Goal: Navigation & Orientation: Find specific page/section

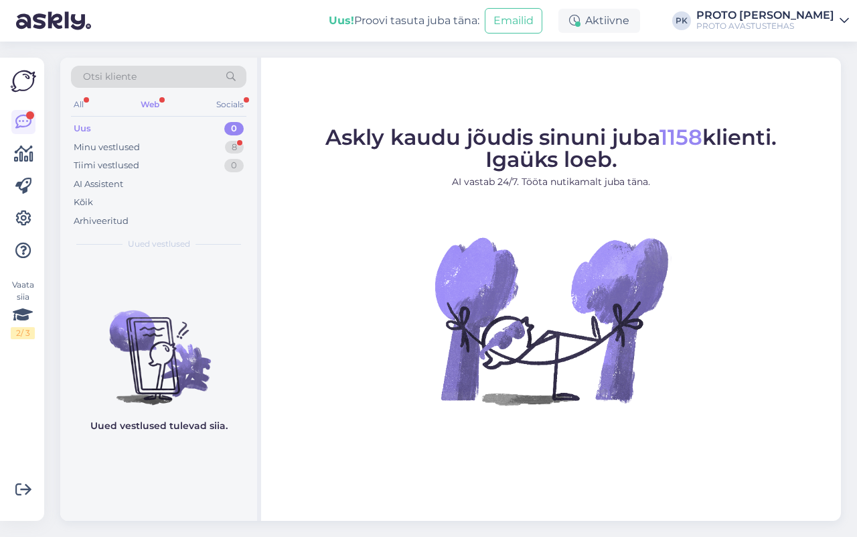
click at [79, 125] on div "Uus" at bounding box center [82, 128] width 17 height 13
click at [67, 129] on div "Otsi kliente All Web Socials Uus 0 Minu vestlused 8 Tiimi vestlused 0 AI Assist…" at bounding box center [158, 158] width 197 height 200
click at [155, 102] on div "Web" at bounding box center [150, 104] width 24 height 17
click at [84, 129] on div "Uus" at bounding box center [82, 128] width 17 height 13
click at [159, 97] on div "Web" at bounding box center [150, 104] width 24 height 17
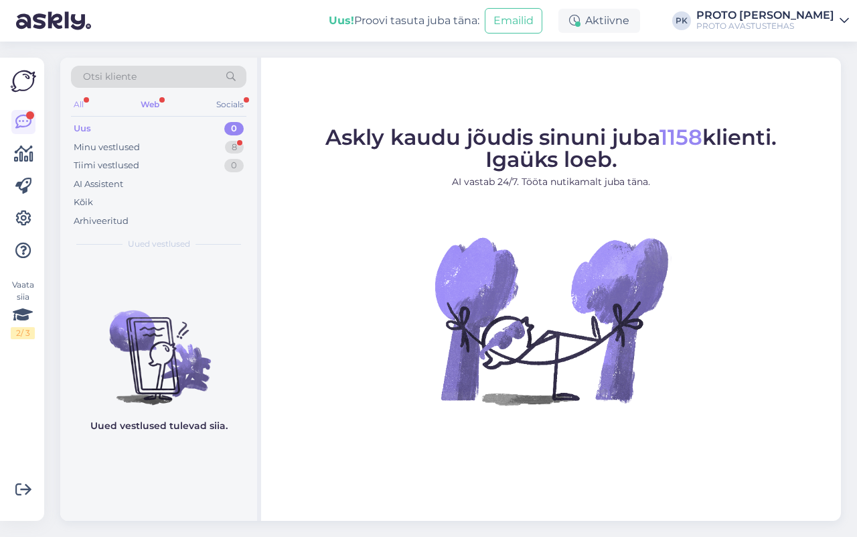
click at [80, 102] on div "All" at bounding box center [78, 104] width 15 height 17
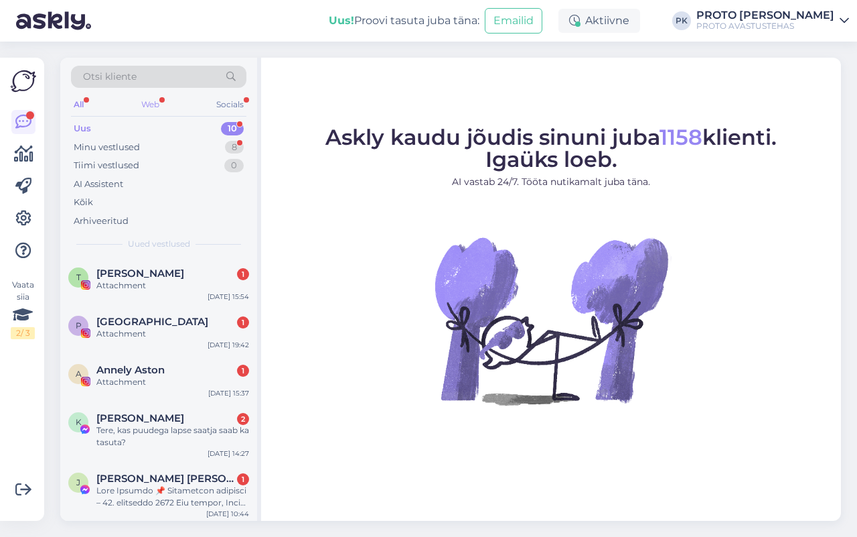
click at [154, 106] on div "Web" at bounding box center [150, 104] width 23 height 17
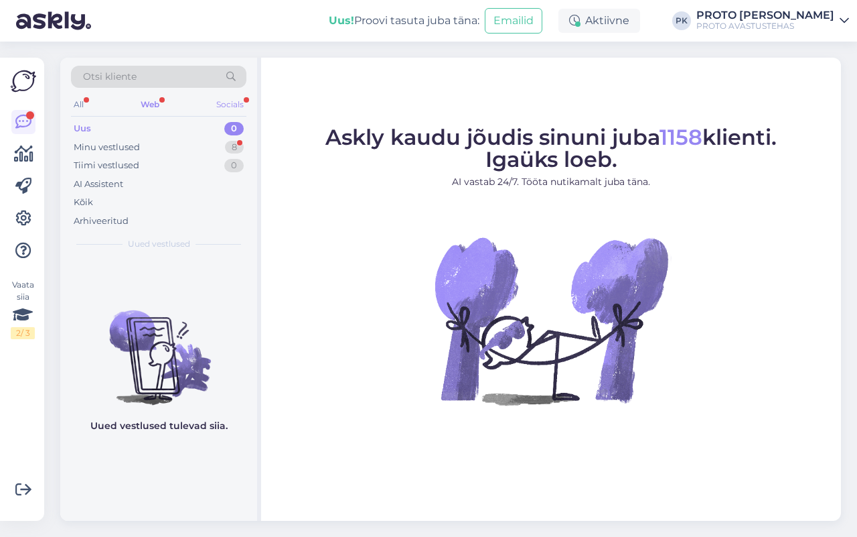
click at [236, 102] on div "Socials" at bounding box center [230, 104] width 33 height 17
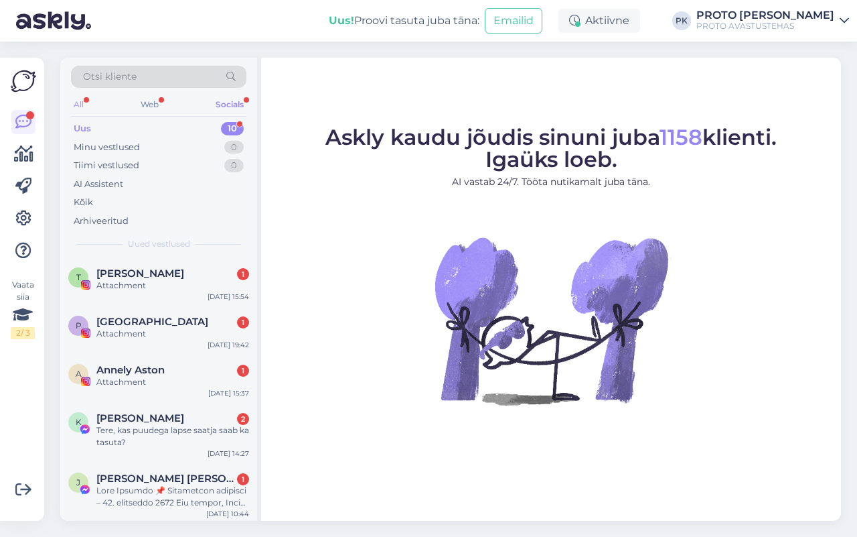
click at [75, 104] on div "All" at bounding box center [78, 104] width 15 height 17
click at [81, 126] on div "Uus" at bounding box center [82, 128] width 17 height 13
click at [94, 148] on div "Minu vestlused" at bounding box center [107, 147] width 66 height 13
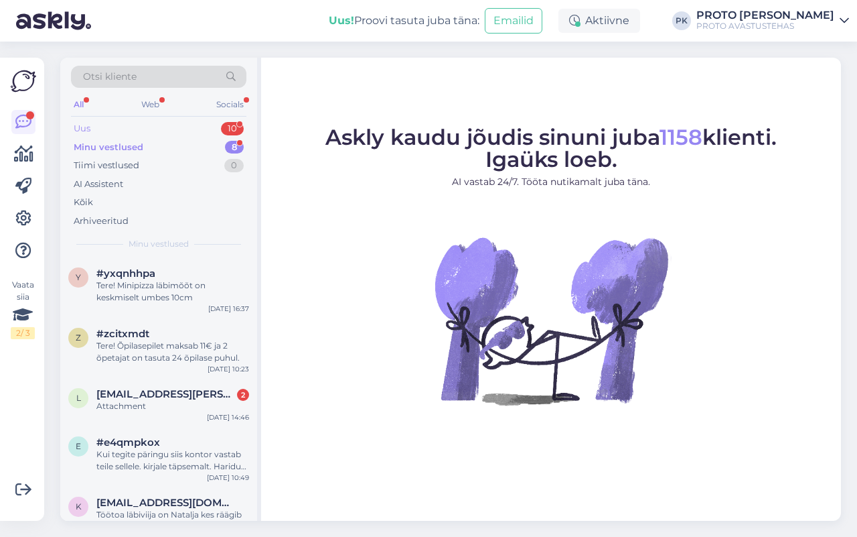
click at [82, 121] on div "Uus 10" at bounding box center [159, 128] width 176 height 19
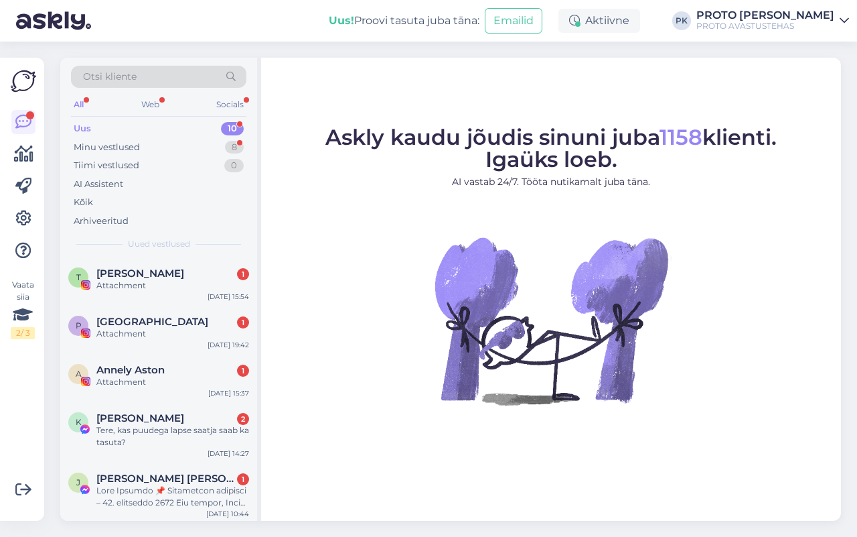
click at [74, 102] on div "All" at bounding box center [78, 104] width 15 height 17
click at [225, 104] on div "Socials" at bounding box center [230, 104] width 33 height 17
click at [80, 129] on div "Uus" at bounding box center [82, 128] width 17 height 13
click at [154, 104] on div "Web" at bounding box center [149, 104] width 23 height 17
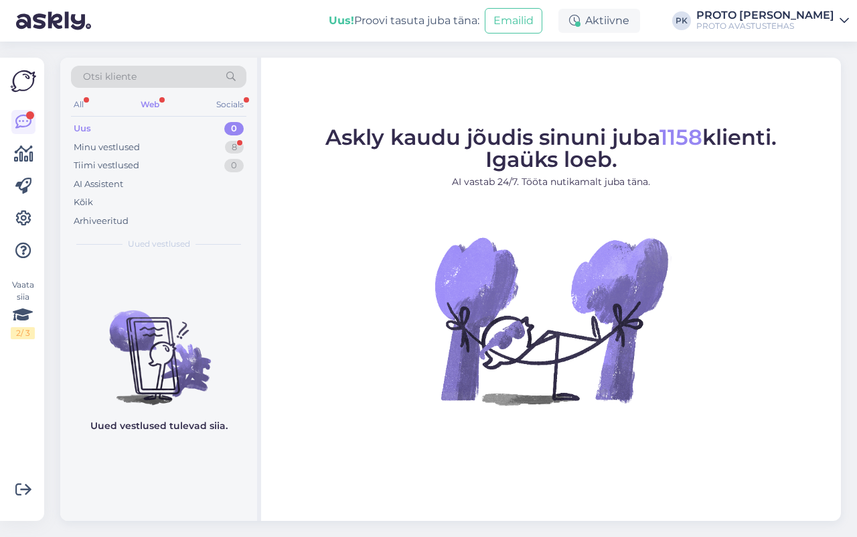
click at [82, 126] on div "Uus" at bounding box center [82, 128] width 17 height 13
click at [17, 81] on img at bounding box center [23, 80] width 25 height 25
click at [23, 119] on icon at bounding box center [23, 122] width 16 height 16
click at [523, 151] on span "Askly kaudu jõudis sinuni juba 1158 klienti. Igaüks loeb." at bounding box center [552, 148] width 452 height 48
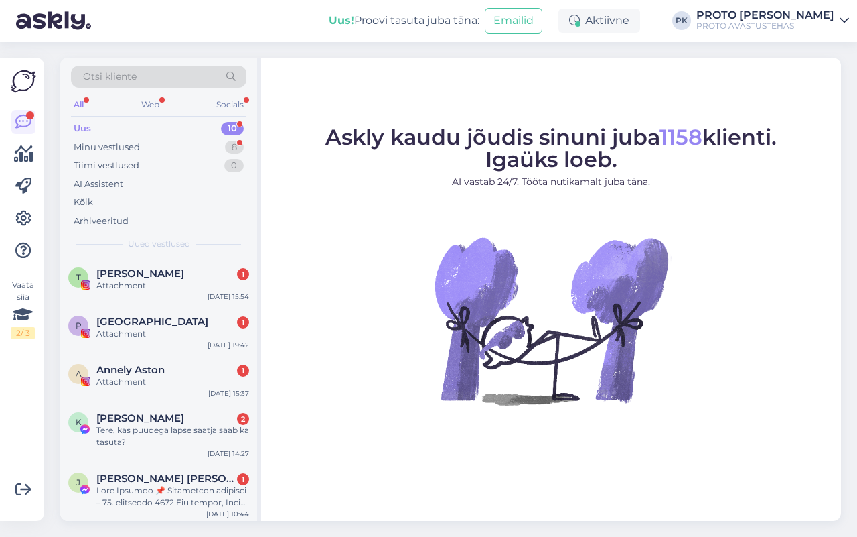
click at [76, 125] on div "Uus" at bounding box center [82, 128] width 17 height 13
click at [147, 96] on div "Web" at bounding box center [150, 104] width 23 height 17
